Goal: Check status: Check status

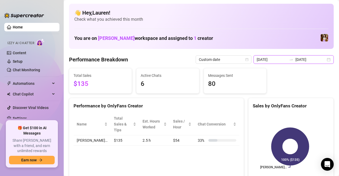
click at [319, 61] on input "[DATE]" at bounding box center [311, 60] width 30 height 6
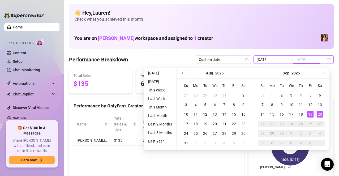
type input "[DATE]"
click at [310, 113] on div "19" at bounding box center [310, 114] width 6 height 6
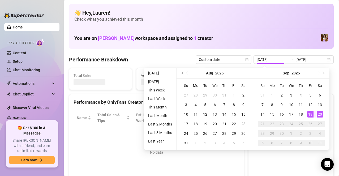
type input "[DATE]"
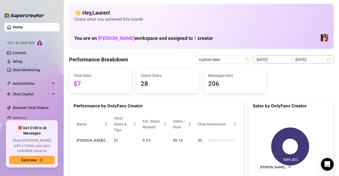
click at [323, 61] on div "[DATE] [DATE]" at bounding box center [294, 59] width 80 height 8
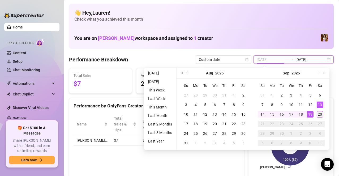
type input "[DATE]"
click at [320, 113] on div "20" at bounding box center [320, 114] width 6 height 6
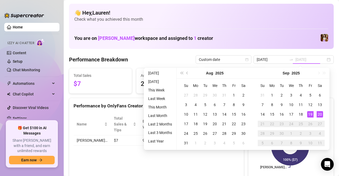
click at [310, 114] on div "19" at bounding box center [310, 114] width 6 height 6
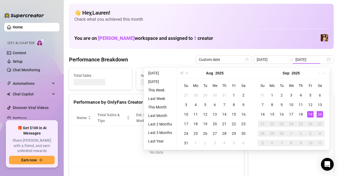
type input "[DATE]"
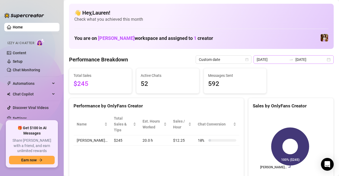
click at [323, 62] on div "[DATE] [DATE]" at bounding box center [294, 59] width 80 height 8
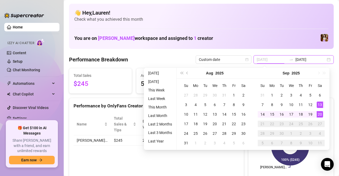
type input "[DATE]"
click at [320, 113] on div "20" at bounding box center [320, 114] width 6 height 6
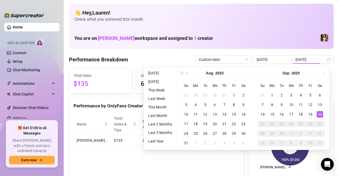
type input "[DATE]"
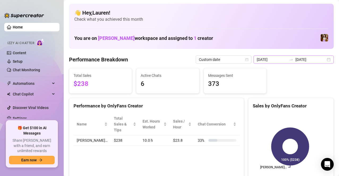
click at [326, 60] on div "[DATE] [DATE]" at bounding box center [294, 59] width 80 height 8
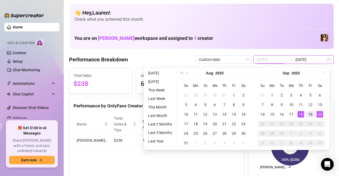
type input "[DATE]"
click at [307, 114] on div "19" at bounding box center [310, 114] width 6 height 6
click at [318, 114] on div "20" at bounding box center [320, 114] width 6 height 6
type input "[DATE]"
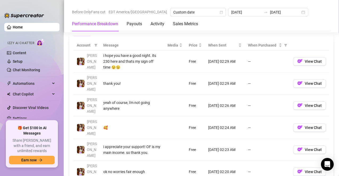
scroll to position [500, 0]
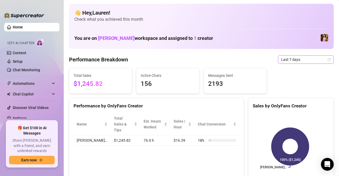
click at [322, 61] on span "Last 7 days" at bounding box center [305, 59] width 49 height 8
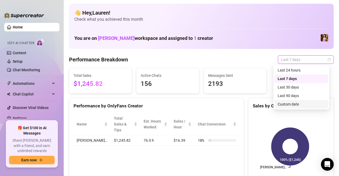
click at [304, 102] on div "Custom date" at bounding box center [301, 104] width 47 height 6
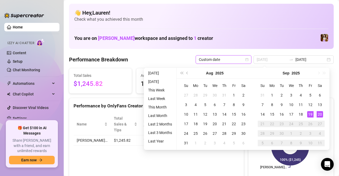
type input "[DATE]"
click at [311, 113] on div "19" at bounding box center [310, 114] width 6 height 6
click at [317, 112] on div "20" at bounding box center [320, 114] width 6 height 6
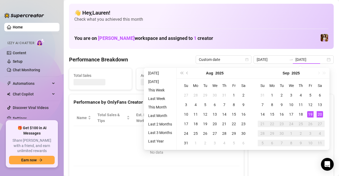
type input "[DATE]"
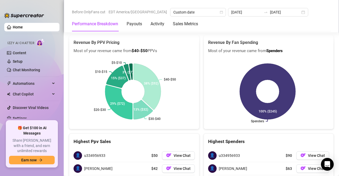
scroll to position [879, 0]
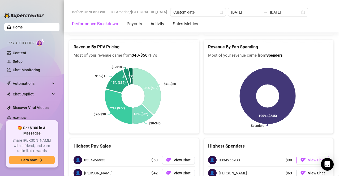
click at [311, 158] on span "View Chat" at bounding box center [316, 160] width 17 height 4
